Goal: Navigation & Orientation: Find specific page/section

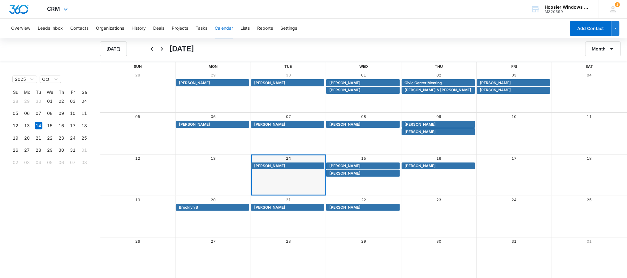
click at [17, 5] on img "Dashboard" at bounding box center [19, 9] width 20 height 9
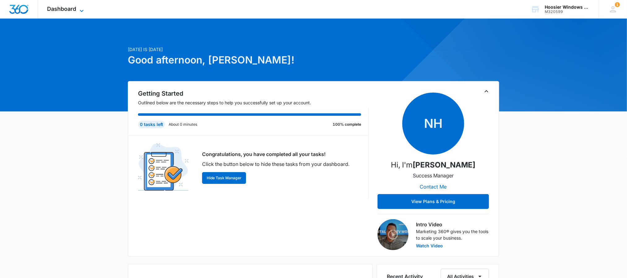
click at [83, 7] on icon at bounding box center [81, 10] width 7 height 7
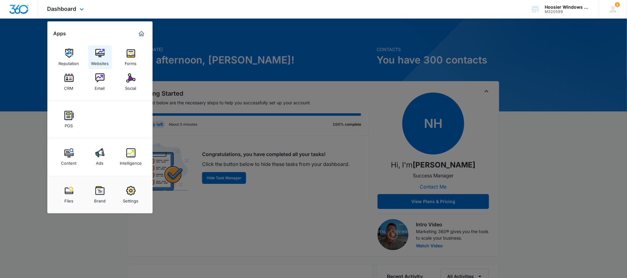
click at [100, 53] on img at bounding box center [99, 53] width 9 height 9
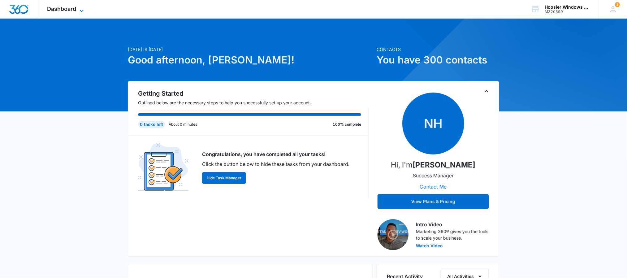
click at [71, 10] on span "Dashboard" at bounding box center [61, 9] width 29 height 6
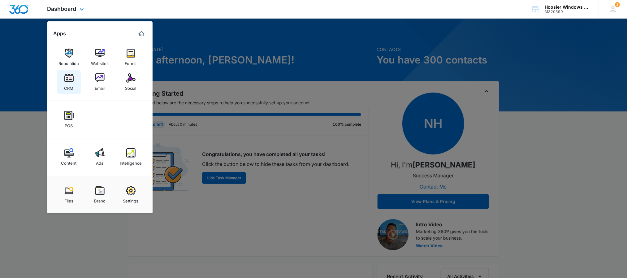
click at [67, 85] on div "CRM" at bounding box center [68, 87] width 9 height 8
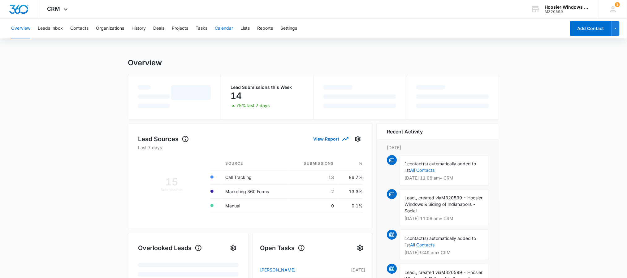
click at [225, 27] on button "Calendar" at bounding box center [224, 29] width 18 height 20
